Goal: Task Accomplishment & Management: Complete application form

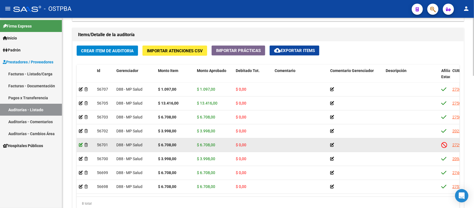
click at [81, 144] on icon at bounding box center [81, 145] width 4 height 4
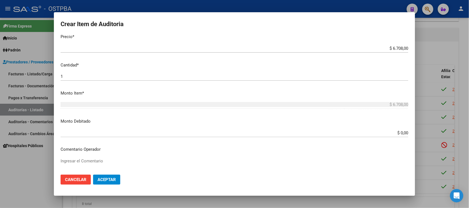
scroll to position [139, 0]
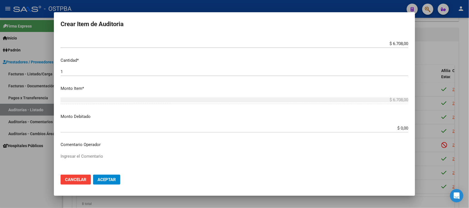
click at [400, 131] on div "$ 0,00 Ingresar el monto" at bounding box center [235, 128] width 348 height 8
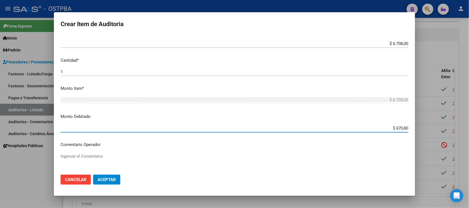
type input "$ 6.708,00"
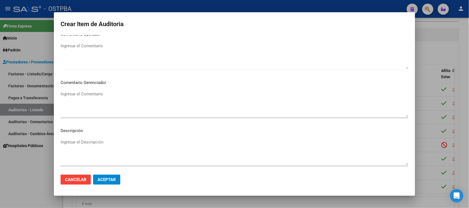
scroll to position [278, 0]
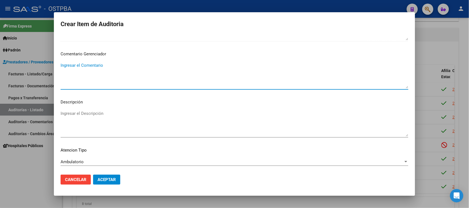
click at [97, 63] on textarea "Ingresar el Comentario" at bounding box center [235, 75] width 348 height 26
type textarea "IRREGULARIDAD EN PAGOS"
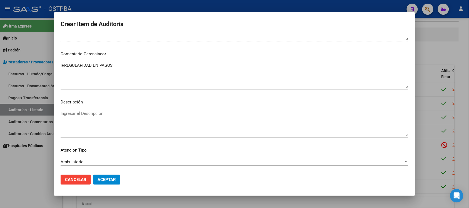
drag, startPoint x: 97, startPoint y: 174, endPoint x: 103, endPoint y: 181, distance: 8.9
click at [98, 174] on mat-dialog-actions "Cancelar Aceptar" at bounding box center [235, 179] width 348 height 19
click at [105, 185] on mat-dialog-actions "Cancelar Aceptar" at bounding box center [235, 179] width 348 height 19
click at [104, 180] on span "Aceptar" at bounding box center [106, 179] width 18 height 5
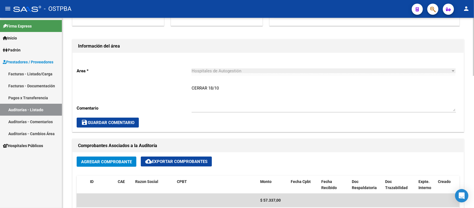
scroll to position [174, 0]
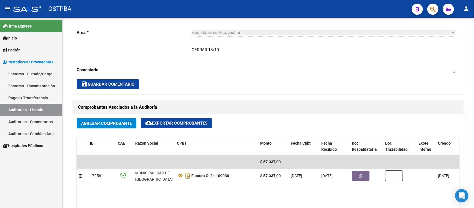
click at [38, 109] on link "Auditorías - Listado" at bounding box center [31, 110] width 62 height 12
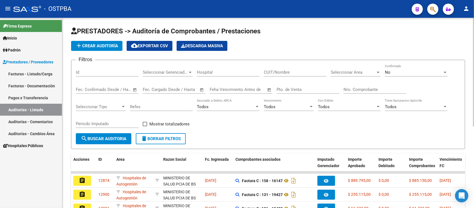
click at [365, 89] on input "Nro. Comprobante" at bounding box center [374, 89] width 63 height 5
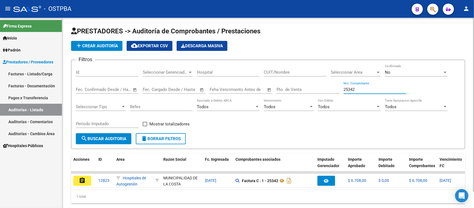
type input "25342"
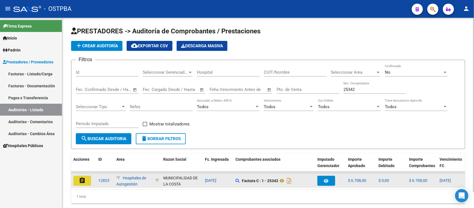
click at [88, 177] on button "assignment" at bounding box center [82, 180] width 18 height 10
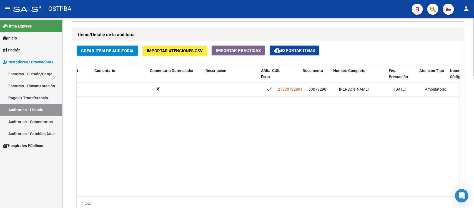
scroll to position [0, 185]
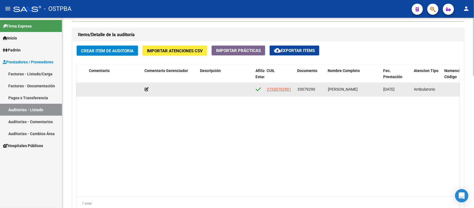
drag, startPoint x: 296, startPoint y: 88, endPoint x: 317, endPoint y: 89, distance: 20.6
click at [317, 89] on datatable-body-cell "33079290" at bounding box center [310, 89] width 31 height 14
copy span "33079290"
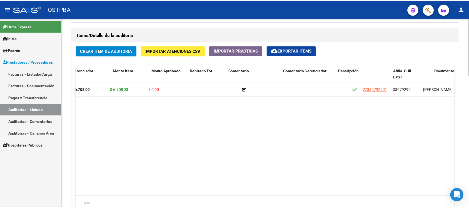
scroll to position [0, 0]
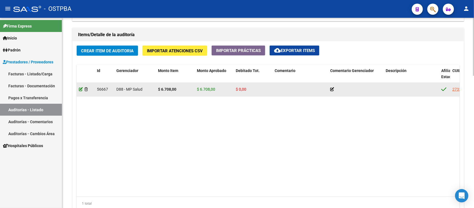
click at [77, 89] on datatable-body-cell at bounding box center [86, 89] width 18 height 14
click at [80, 89] on icon at bounding box center [81, 89] width 4 height 4
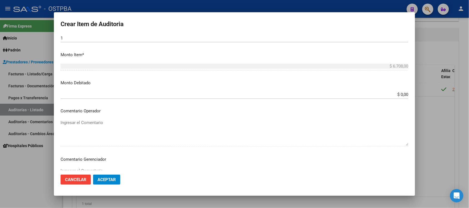
scroll to position [174, 0]
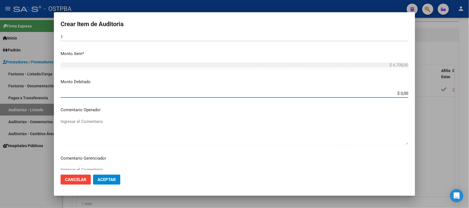
click at [397, 94] on input "$ 0,00" at bounding box center [235, 93] width 348 height 5
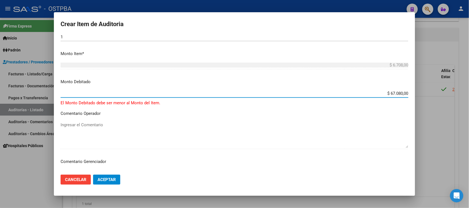
type input "$ 6.708,00"
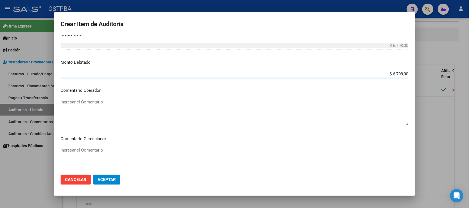
scroll to position [208, 0]
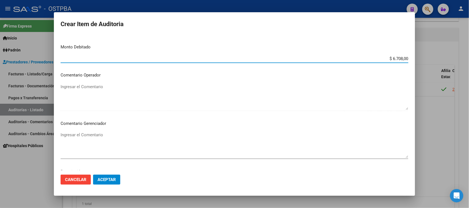
click at [87, 139] on textarea "Ingresar el Comentario" at bounding box center [235, 145] width 348 height 26
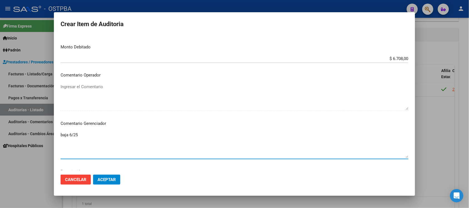
type textarea "baja 6/25"
click at [105, 181] on span "Aceptar" at bounding box center [106, 179] width 18 height 5
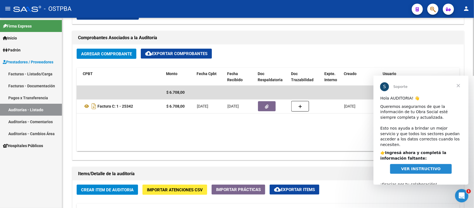
scroll to position [0, 0]
click at [459, 84] on span "Cerrar" at bounding box center [458, 85] width 20 height 20
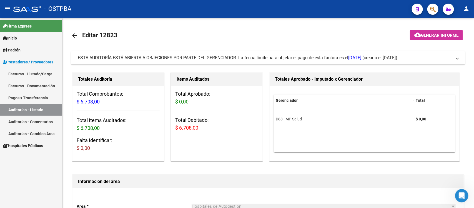
click at [43, 107] on link "Auditorías - Listado" at bounding box center [31, 110] width 62 height 12
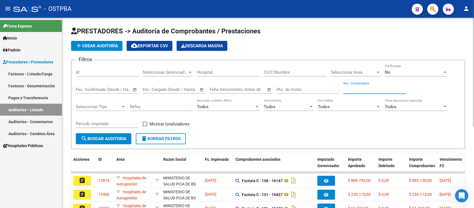
click at [354, 90] on input "Nro. Comprobante" at bounding box center [374, 89] width 63 height 5
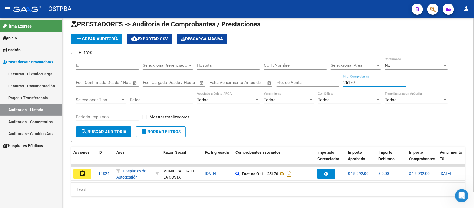
scroll to position [17, 0]
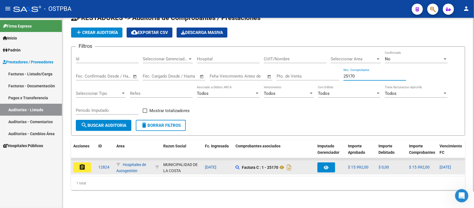
type input "25170"
click at [86, 162] on button "assignment" at bounding box center [82, 167] width 18 height 10
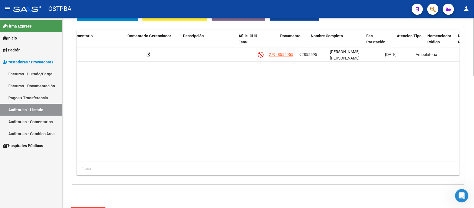
scroll to position [0, 203]
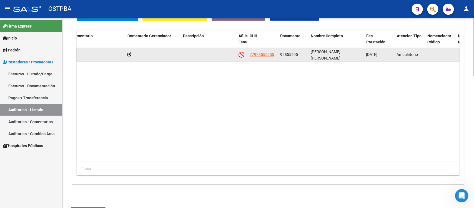
drag, startPoint x: 281, startPoint y: 55, endPoint x: 298, endPoint y: 56, distance: 17.3
click at [298, 56] on div "92855595" at bounding box center [293, 54] width 26 height 6
copy span "92855595"
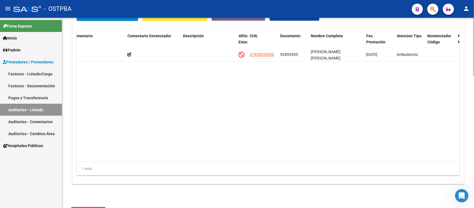
click at [433, 134] on datatable-body "56670 D88 - MP Salud $ 3.998,00 $ 3.998,00 $ 0,00 27928555955 92855595 [PERSON_…" at bounding box center [268, 105] width 383 height 114
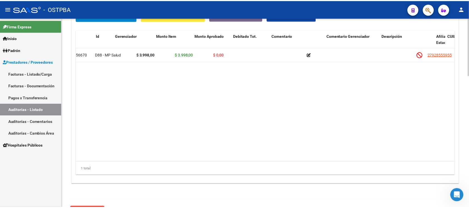
scroll to position [0, 0]
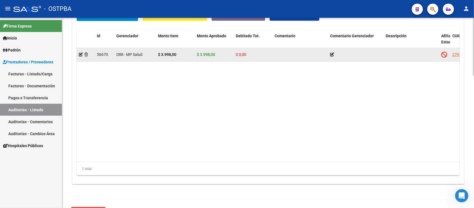
click at [78, 53] on datatable-body-cell at bounding box center [86, 55] width 18 height 14
click at [81, 54] on icon at bounding box center [81, 54] width 4 height 4
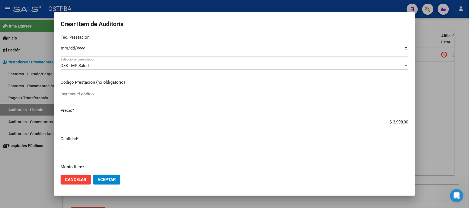
scroll to position [104, 0]
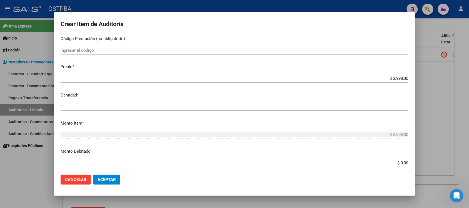
click at [397, 163] on input "$ 0,00" at bounding box center [235, 162] width 348 height 5
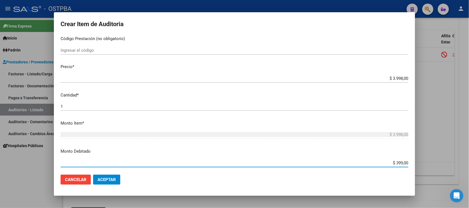
type input "$ 3.998,00"
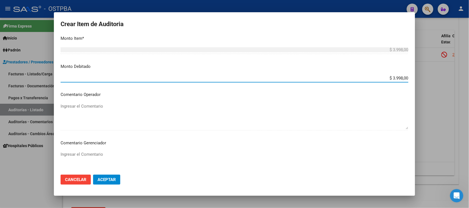
scroll to position [208, 0]
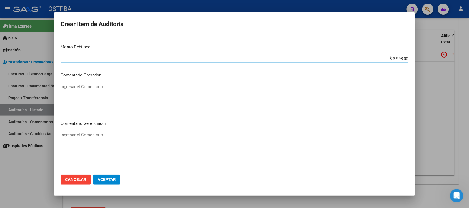
click at [89, 136] on textarea "Ingresar el Comentario" at bounding box center [235, 145] width 348 height 26
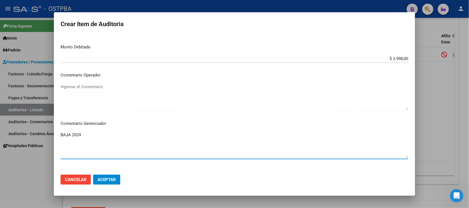
type textarea "BAJA 2024"
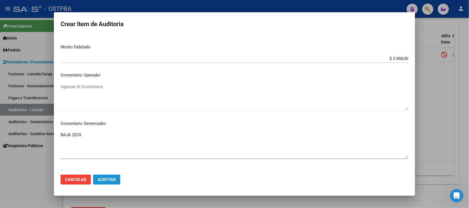
click at [109, 184] on button "Aceptar" at bounding box center [106, 179] width 27 height 10
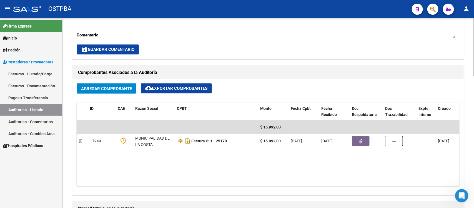
click at [403, 174] on datatable-body "$ 15.992,00 17949 MUNICIPALIDAD DE LA [PERSON_NAME] Factura C: 1 - 25170 $ 15.9…" at bounding box center [268, 153] width 383 height 66
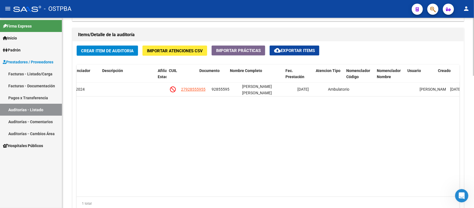
scroll to position [0, 284]
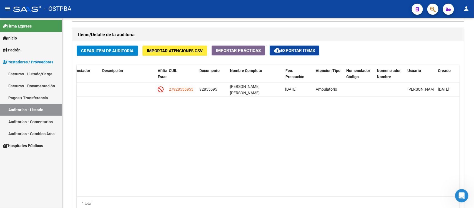
click at [45, 110] on link "Auditorías - Listado" at bounding box center [31, 110] width 62 height 12
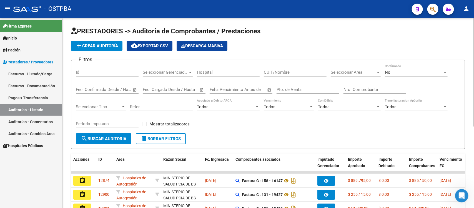
click at [357, 88] on input "Nro. Comprobante" at bounding box center [374, 89] width 63 height 5
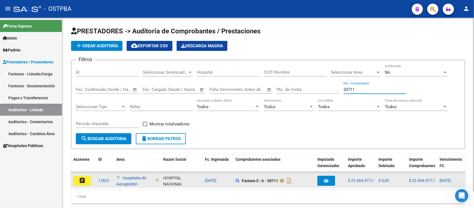
type input "20711"
click at [80, 181] on mat-icon "assignment" at bounding box center [82, 180] width 7 height 7
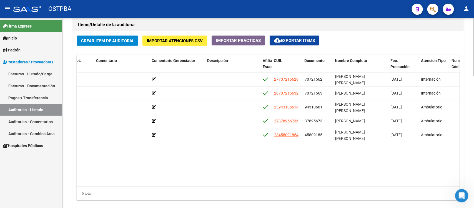
scroll to position [382, 0]
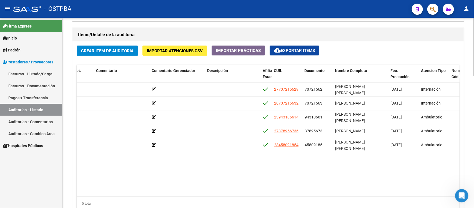
click at [202, 168] on datatable-body "56675 D88 - MP Salud $ 12.160.505,83 $ 12.160.505,83 $ 0,00 27707215629 7072156…" at bounding box center [268, 139] width 383 height 114
click at [299, 52] on span "cloud_download Exportar Items" at bounding box center [294, 50] width 41 height 5
